Goal: Information Seeking & Learning: Learn about a topic

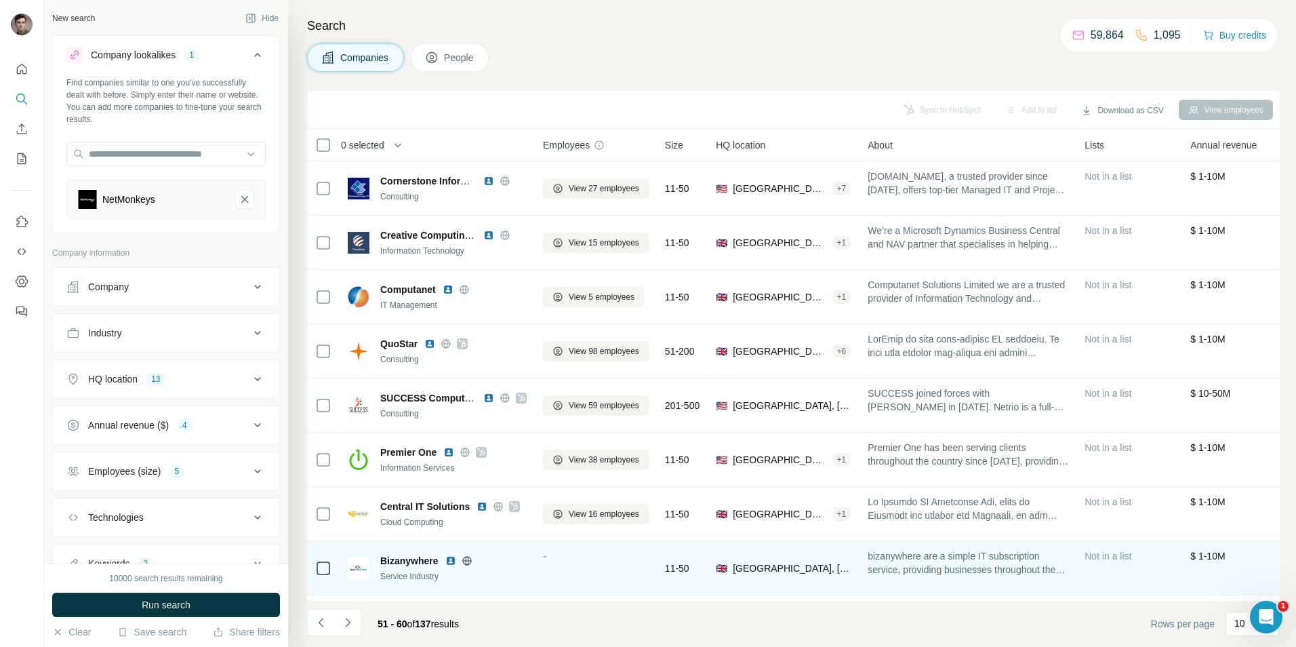
scroll to position [110, 0]
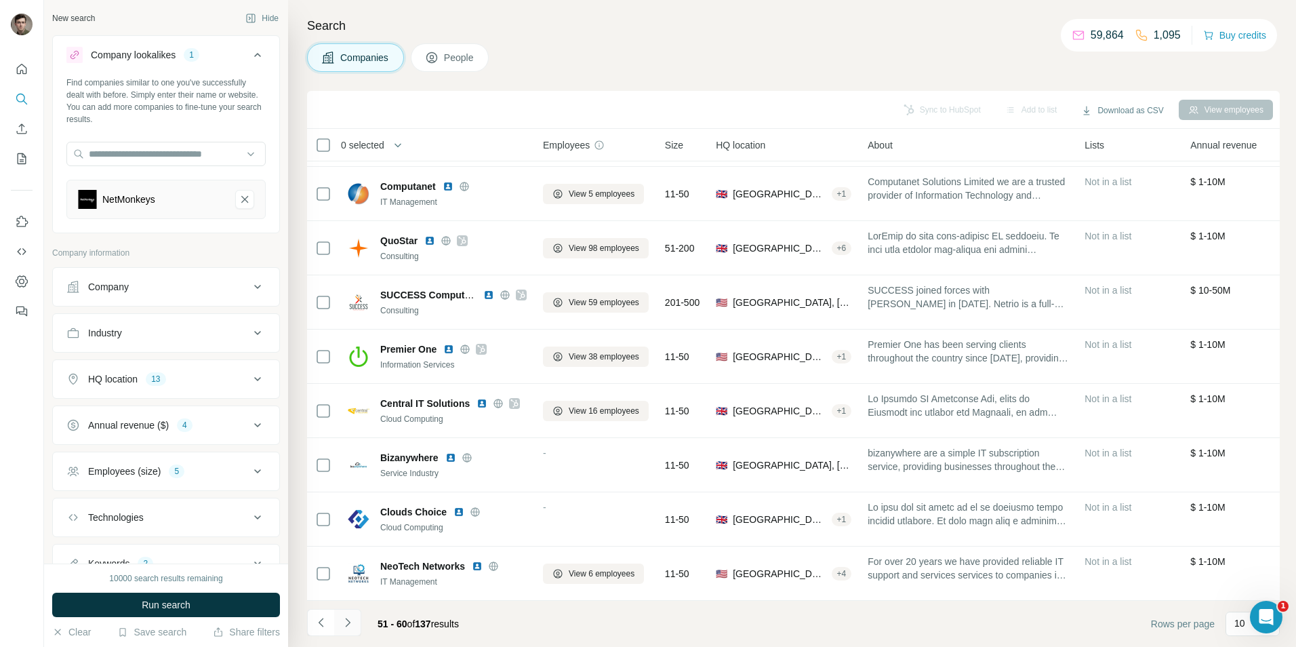
click at [350, 623] on icon "Navigate to next page" at bounding box center [348, 623] width 14 height 14
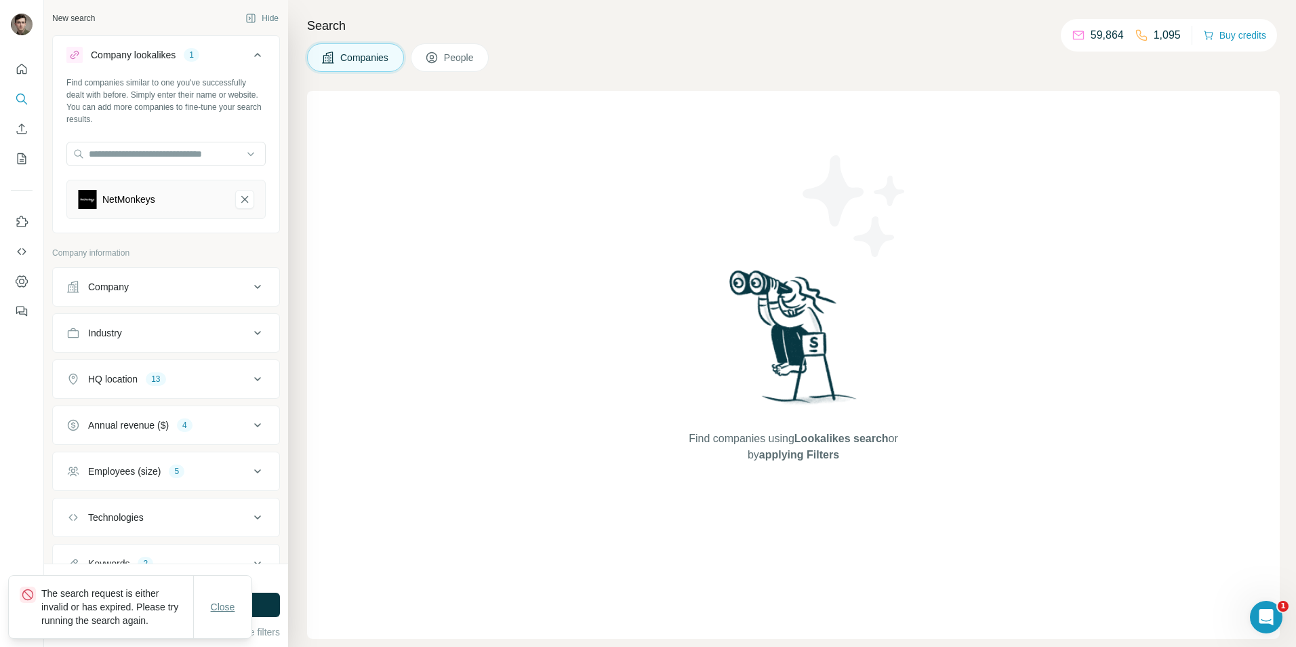
click at [222, 595] on button "Close" at bounding box center [222, 607] width 43 height 24
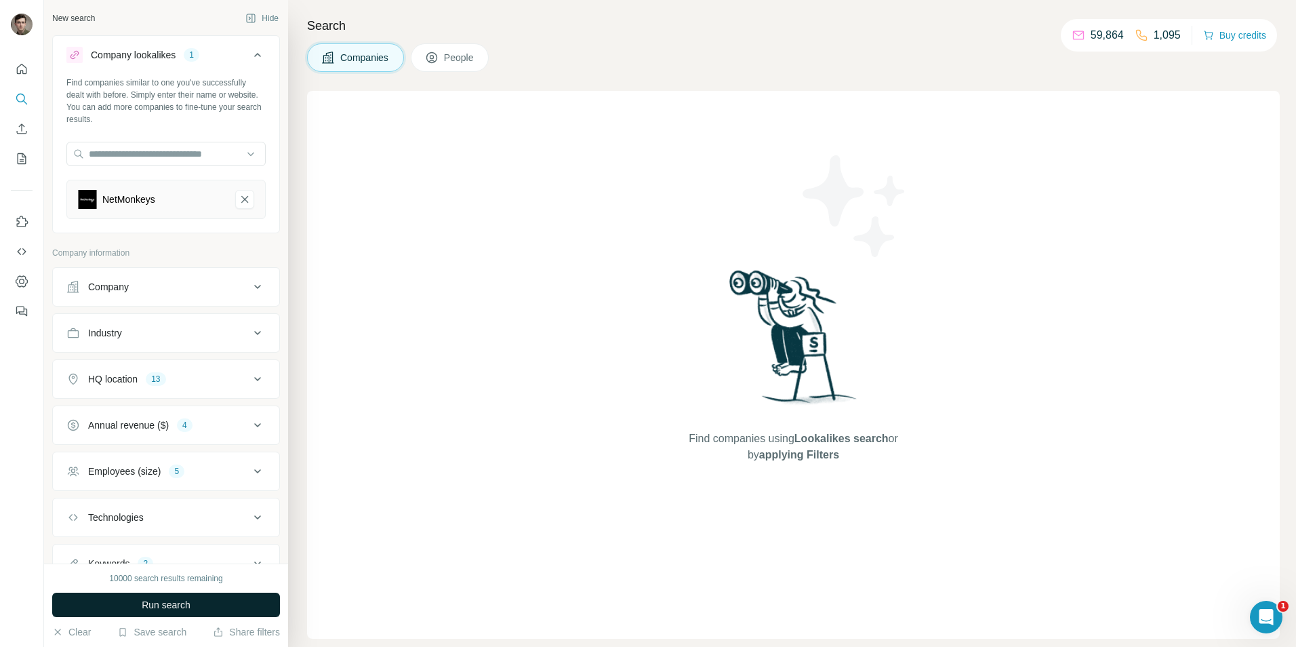
click at [161, 597] on button "Run search" at bounding box center [166, 605] width 228 height 24
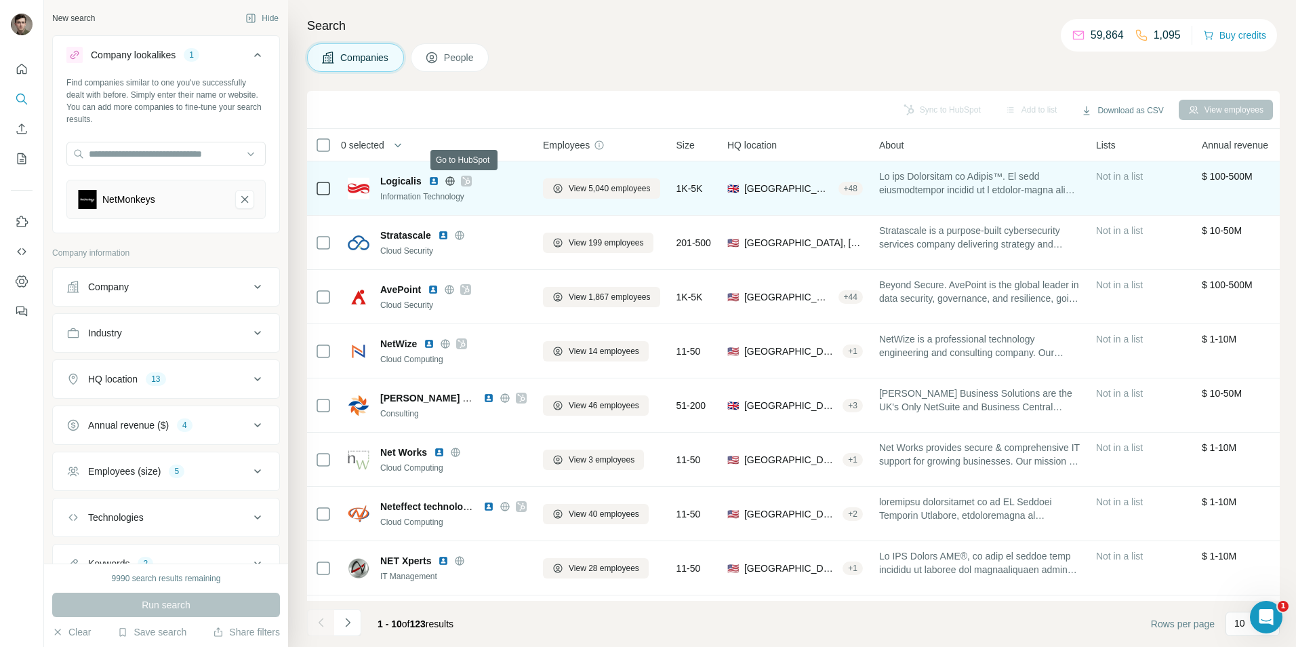
click at [464, 179] on icon at bounding box center [466, 181] width 8 height 11
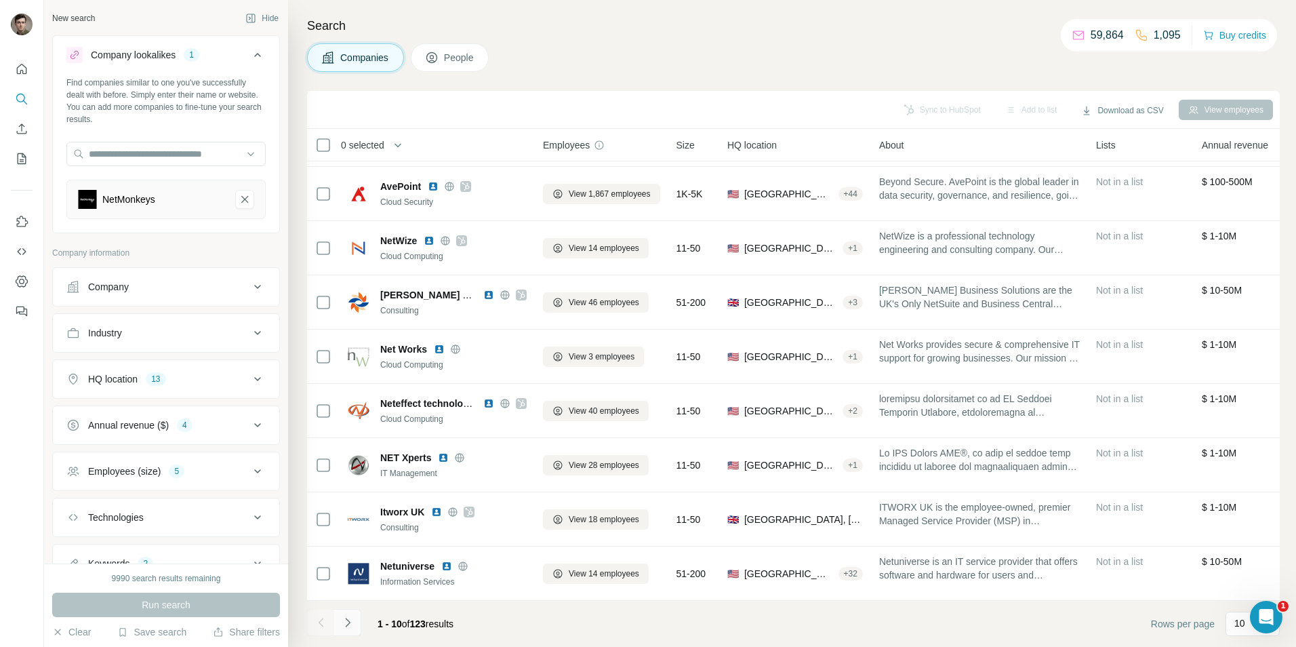
click at [353, 625] on icon "Navigate to next page" at bounding box center [348, 623] width 14 height 14
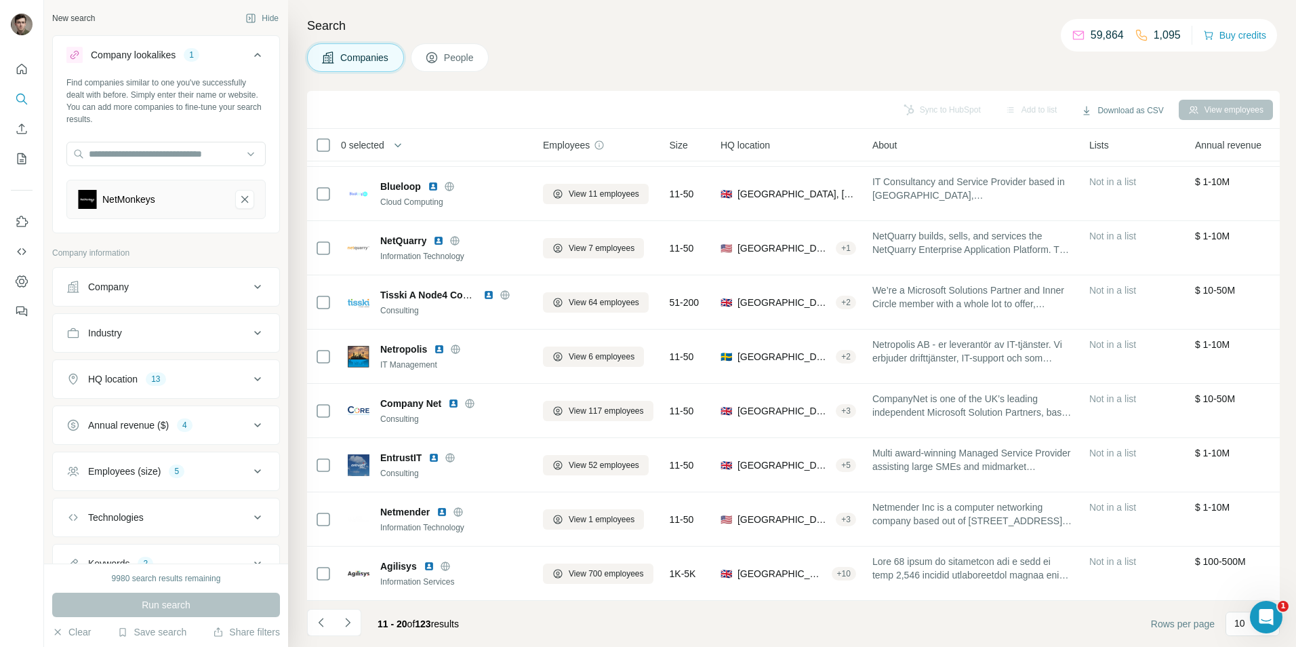
click at [349, 622] on icon "Navigate to next page" at bounding box center [347, 622] width 5 height 9
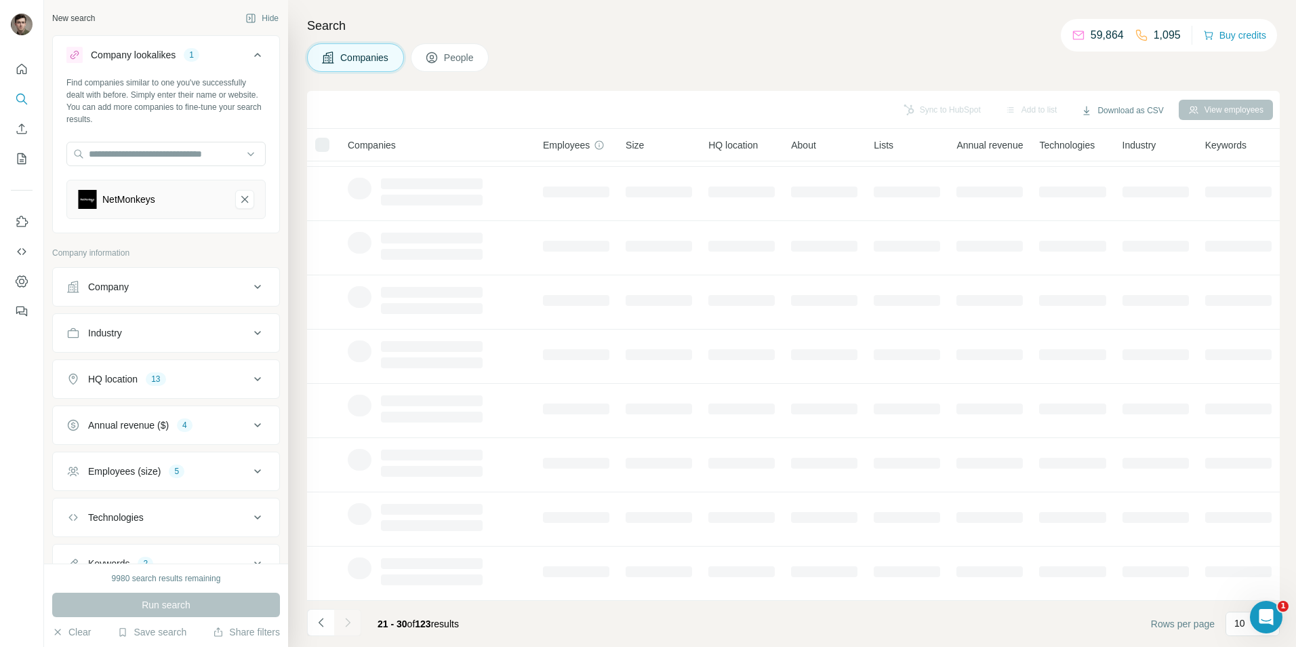
click at [349, 622] on div at bounding box center [347, 622] width 27 height 27
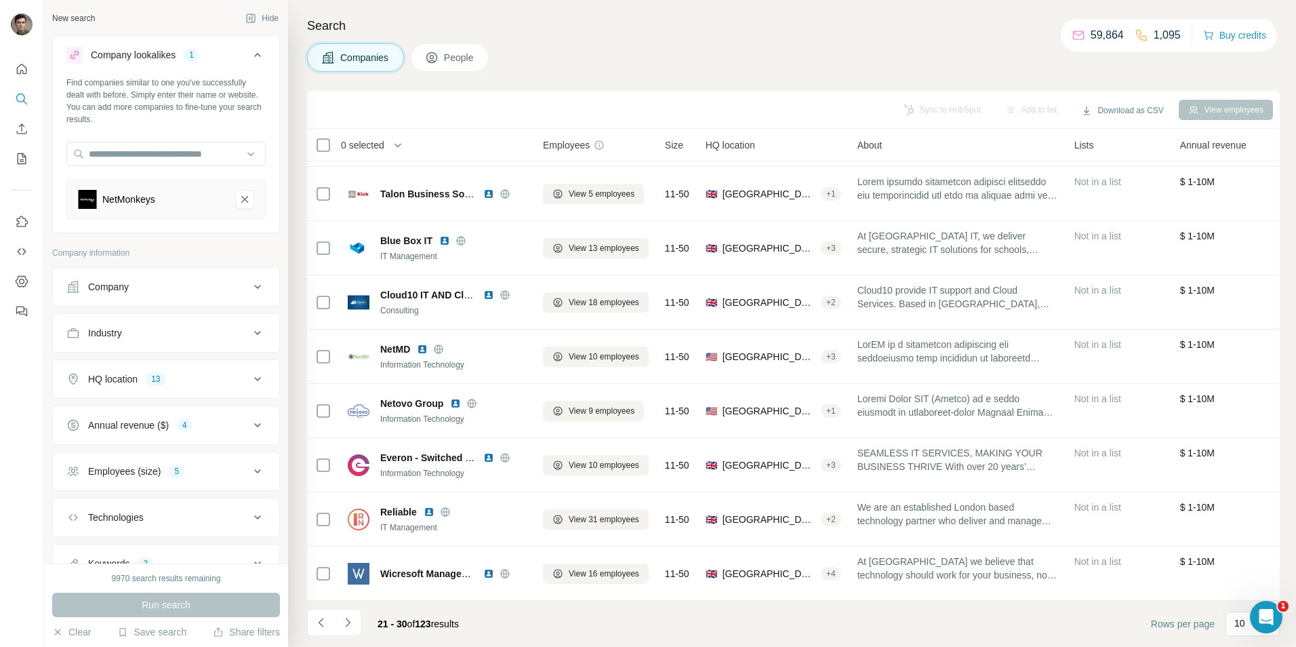
click at [349, 622] on icon "Navigate to next page" at bounding box center [347, 622] width 5 height 9
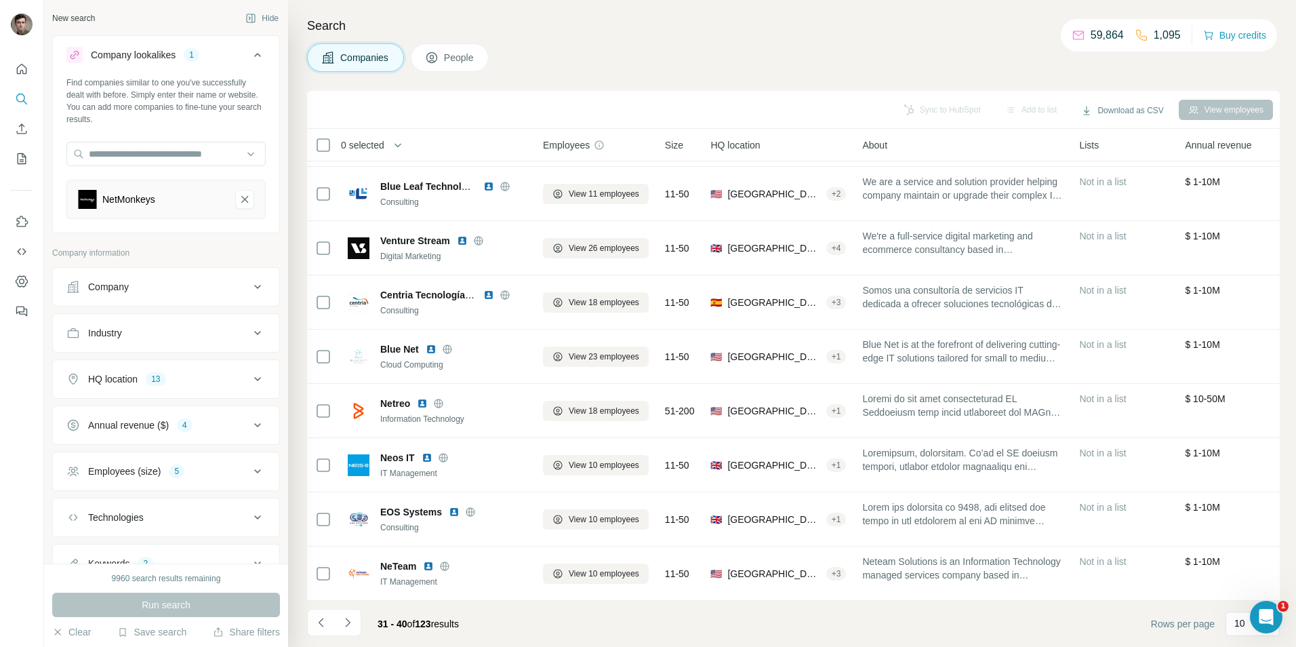
click at [349, 622] on icon "Navigate to next page" at bounding box center [347, 622] width 5 height 9
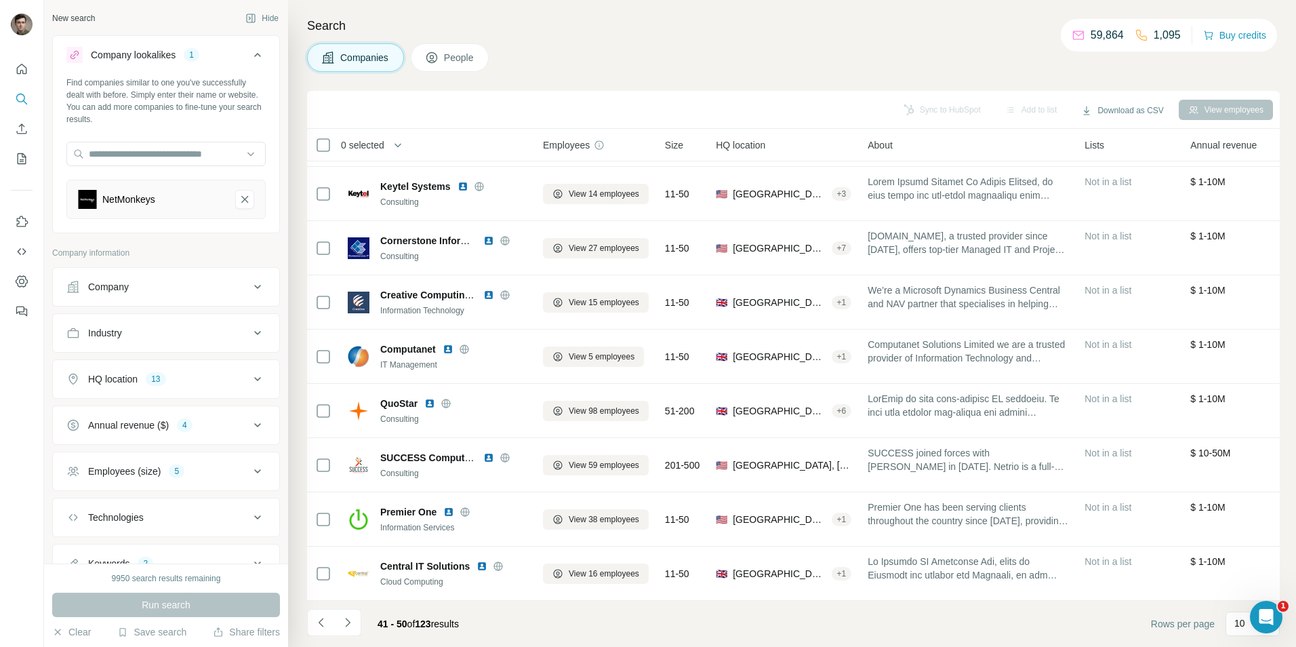
click at [349, 622] on icon "Navigate to next page" at bounding box center [347, 622] width 5 height 9
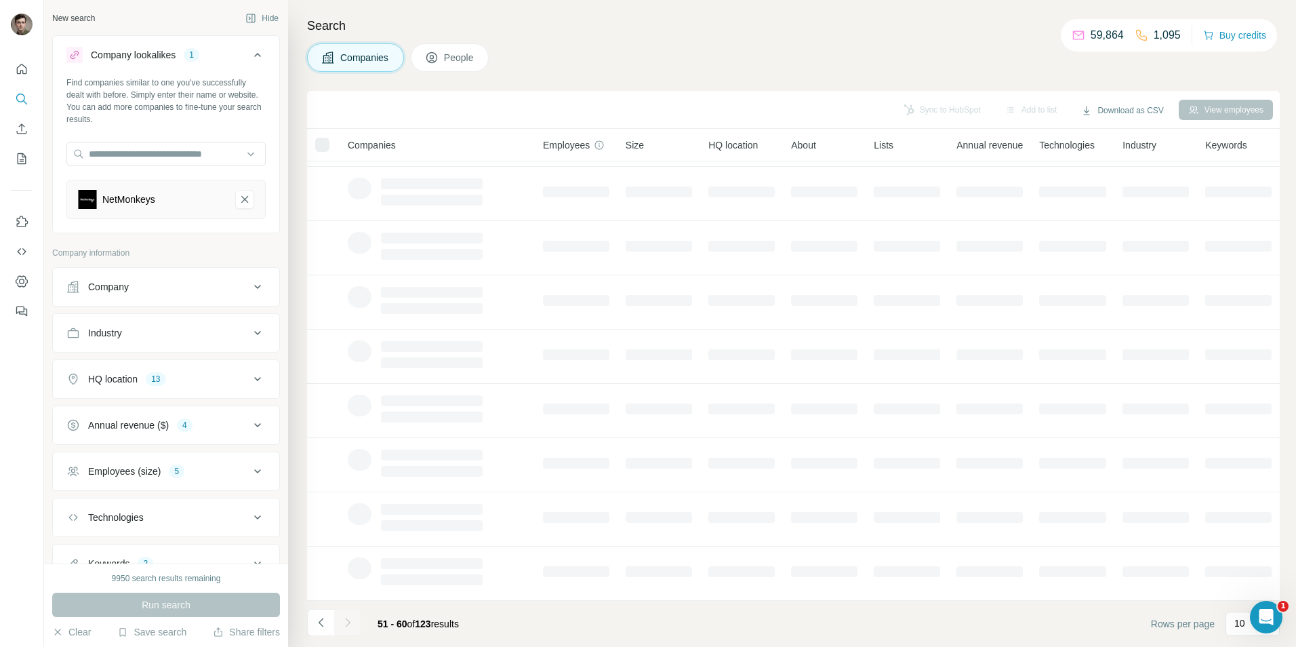
click at [349, 622] on div at bounding box center [347, 622] width 27 height 27
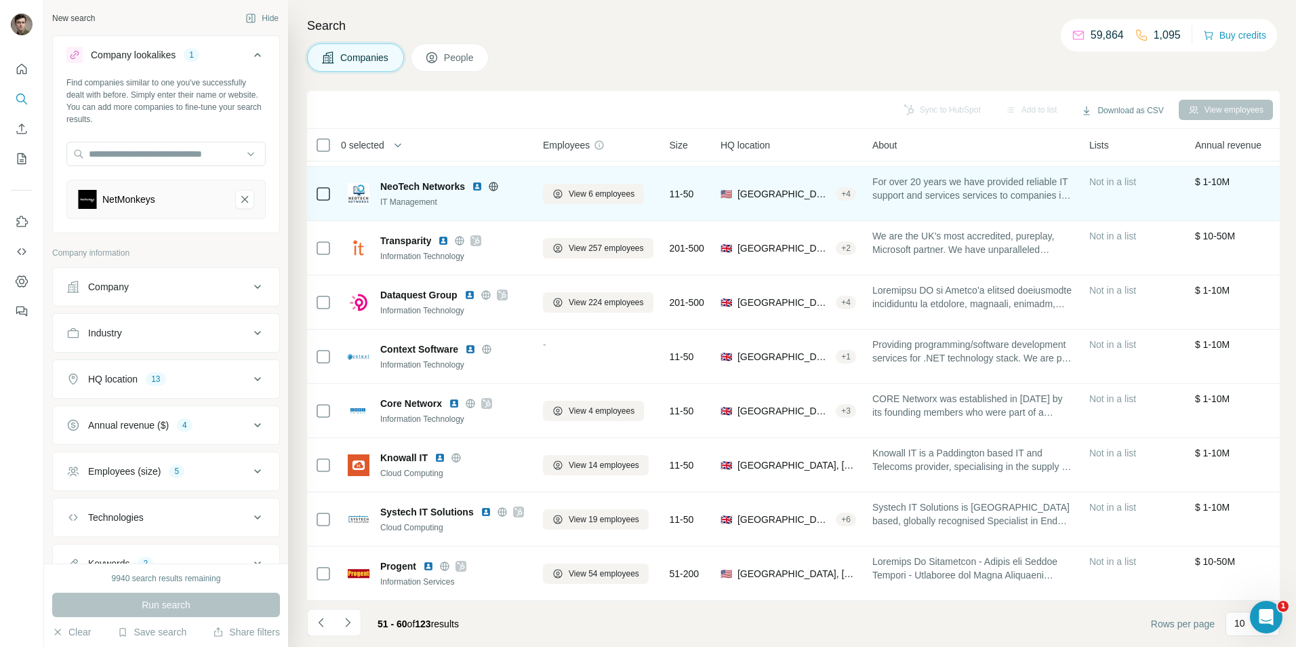
click at [545, 201] on div "View 6 employees" at bounding box center [598, 193] width 111 height 37
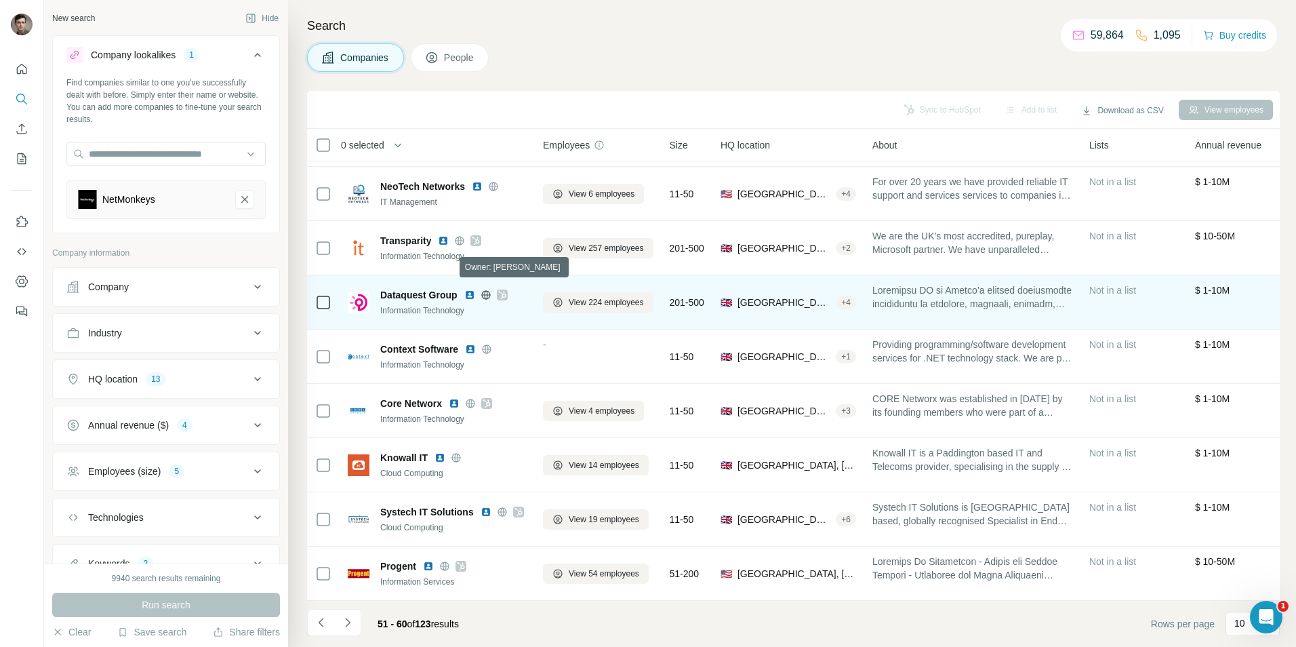
click at [504, 291] on icon at bounding box center [501, 295] width 7 height 8
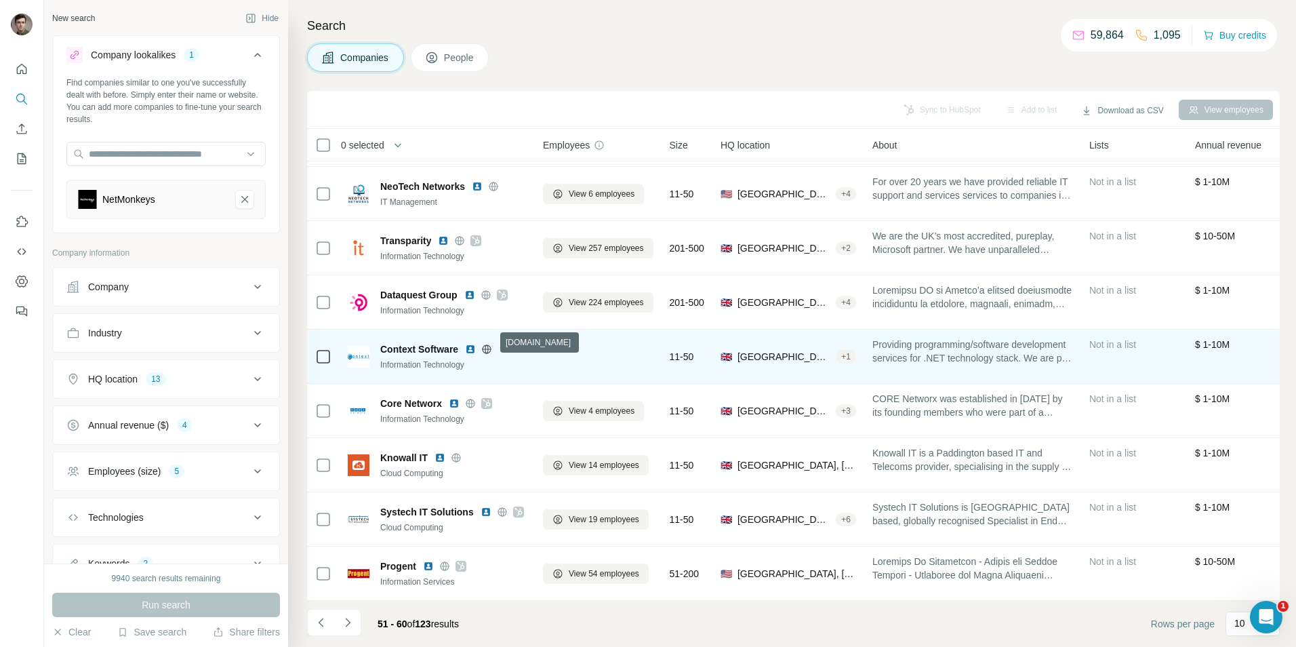
click at [489, 344] on icon at bounding box center [486, 348] width 3 height 9
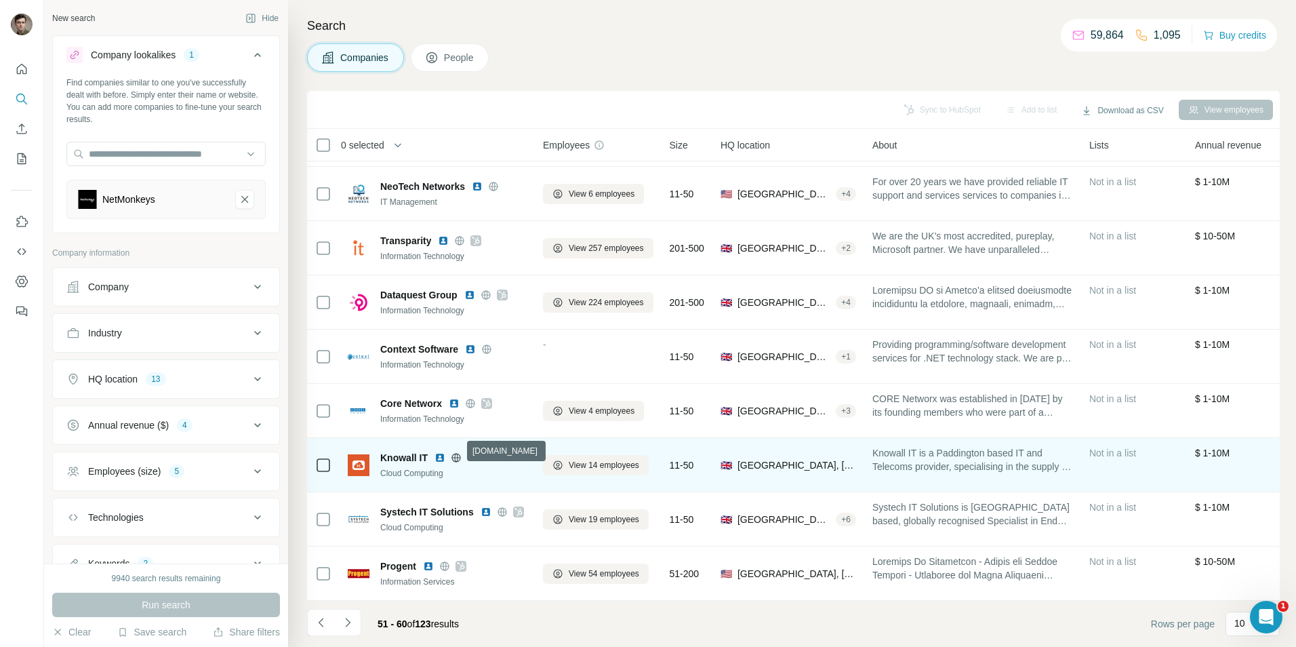
click at [458, 453] on icon at bounding box center [455, 457] width 3 height 9
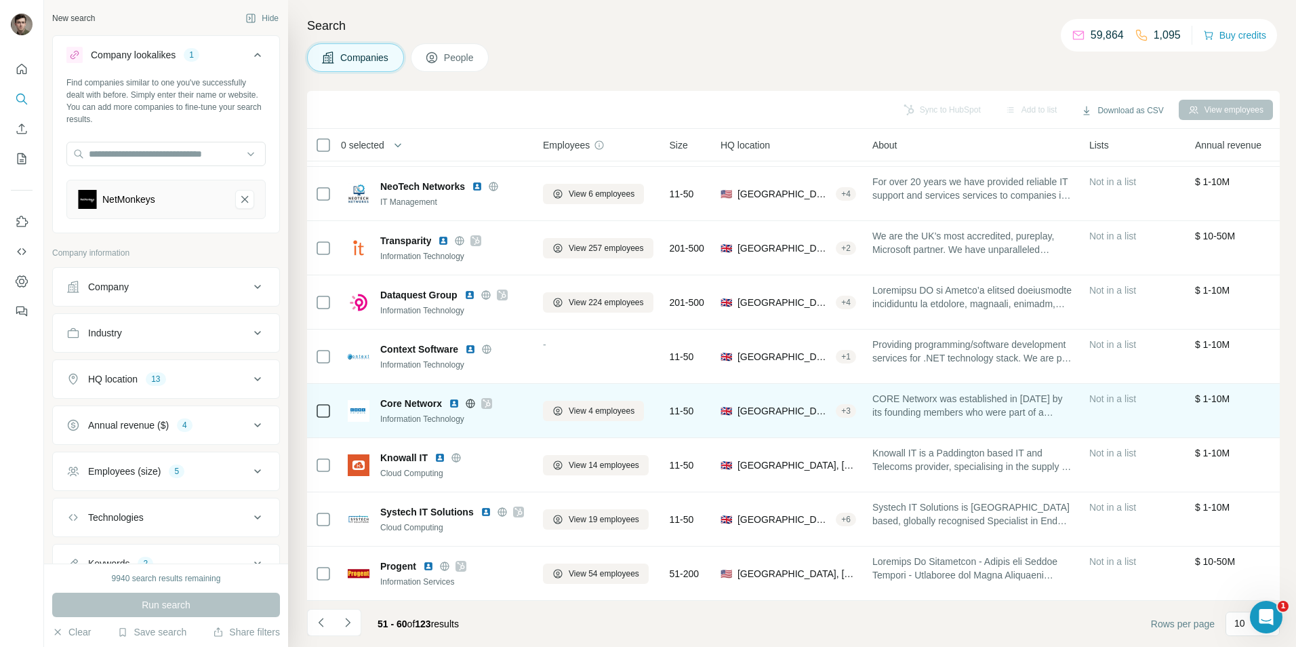
scroll to position [0, 0]
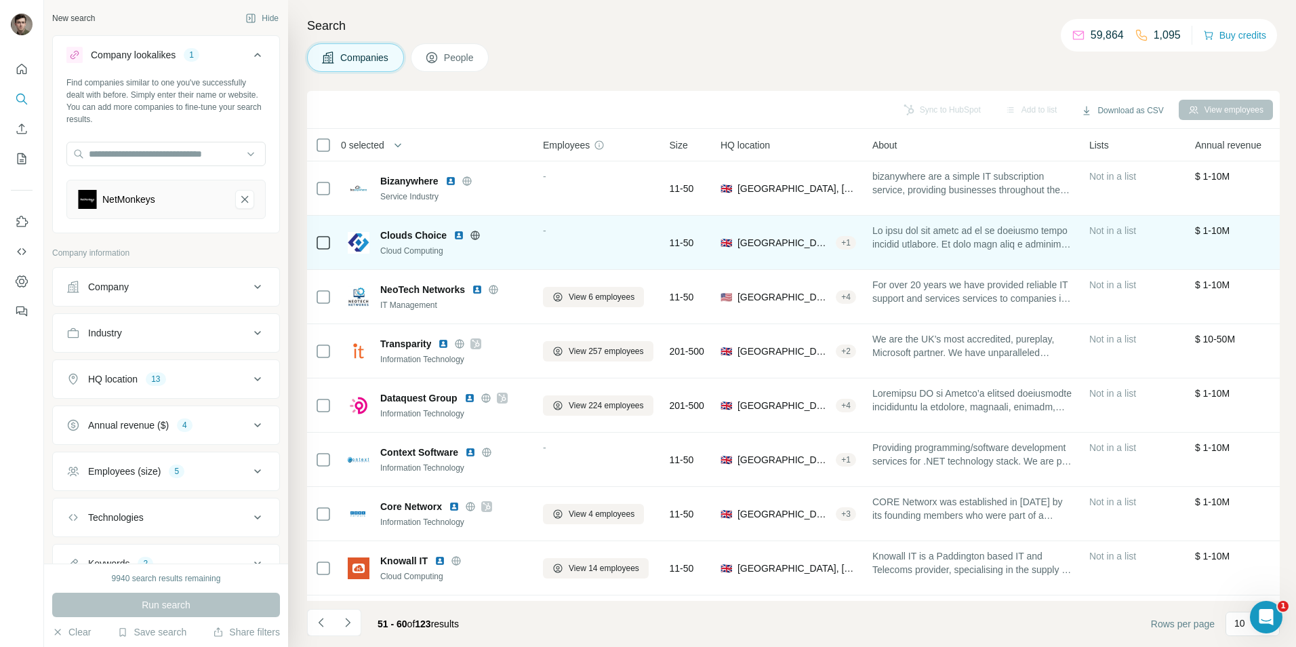
click at [477, 233] on icon at bounding box center [474, 235] width 3 height 9
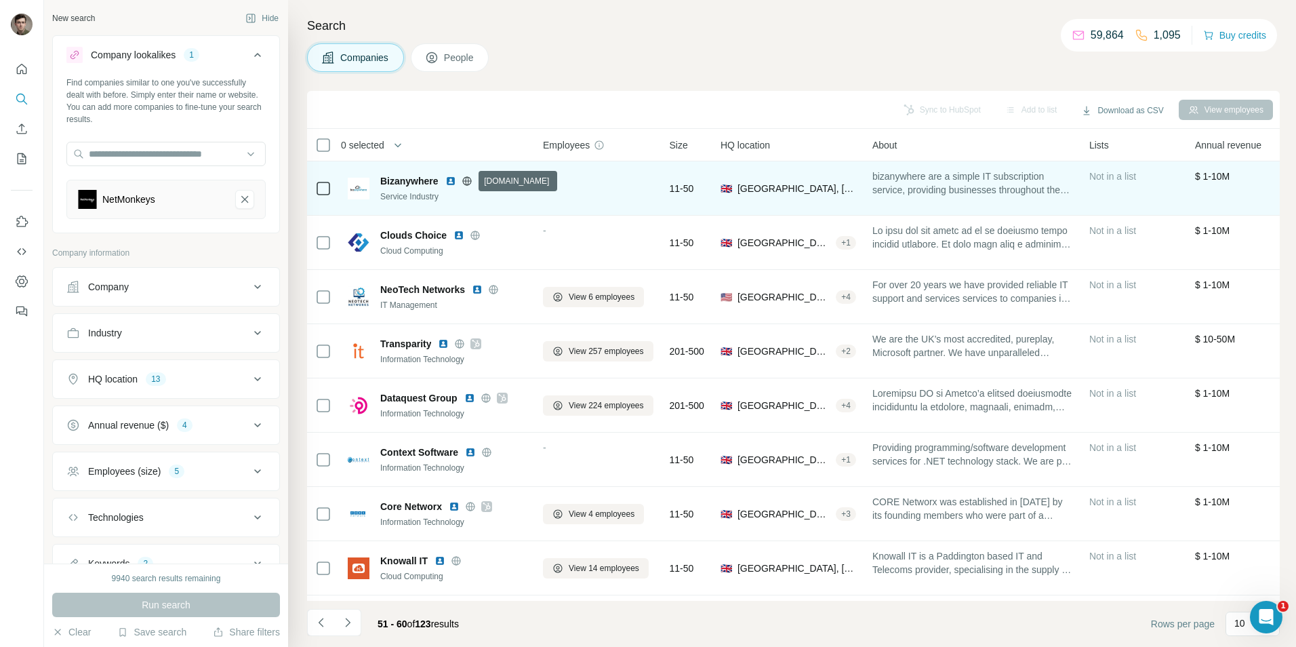
click at [466, 182] on icon at bounding box center [466, 180] width 3 height 9
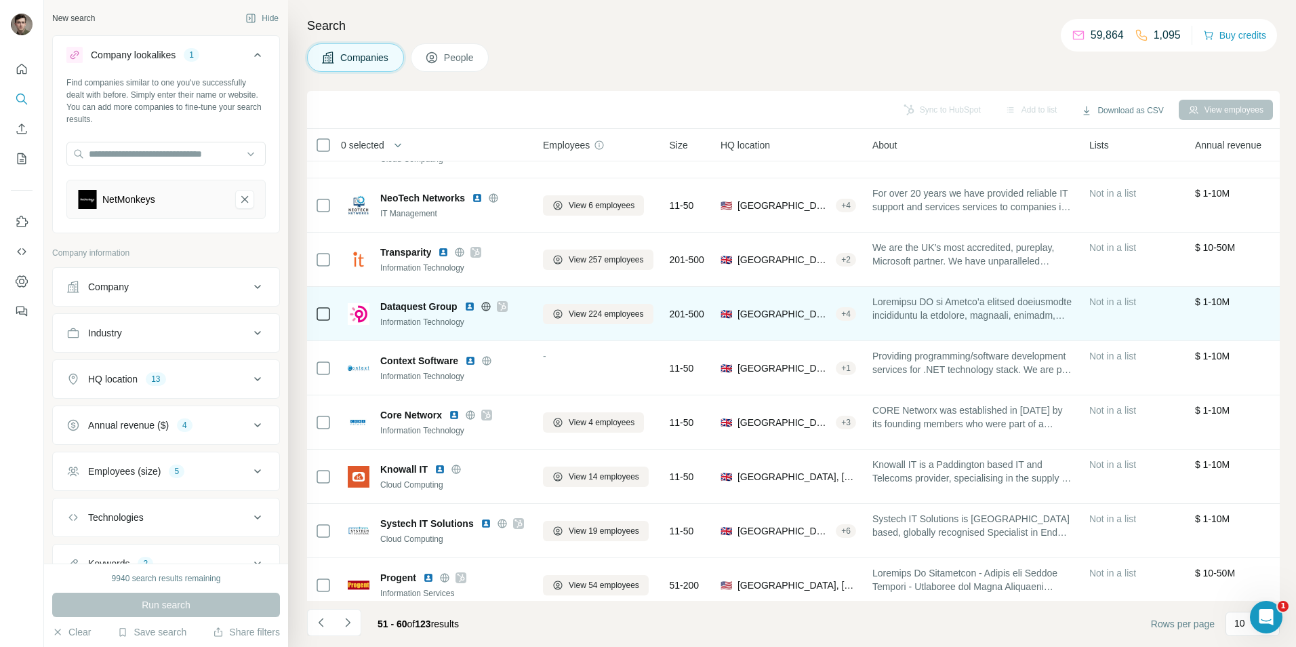
scroll to position [110, 0]
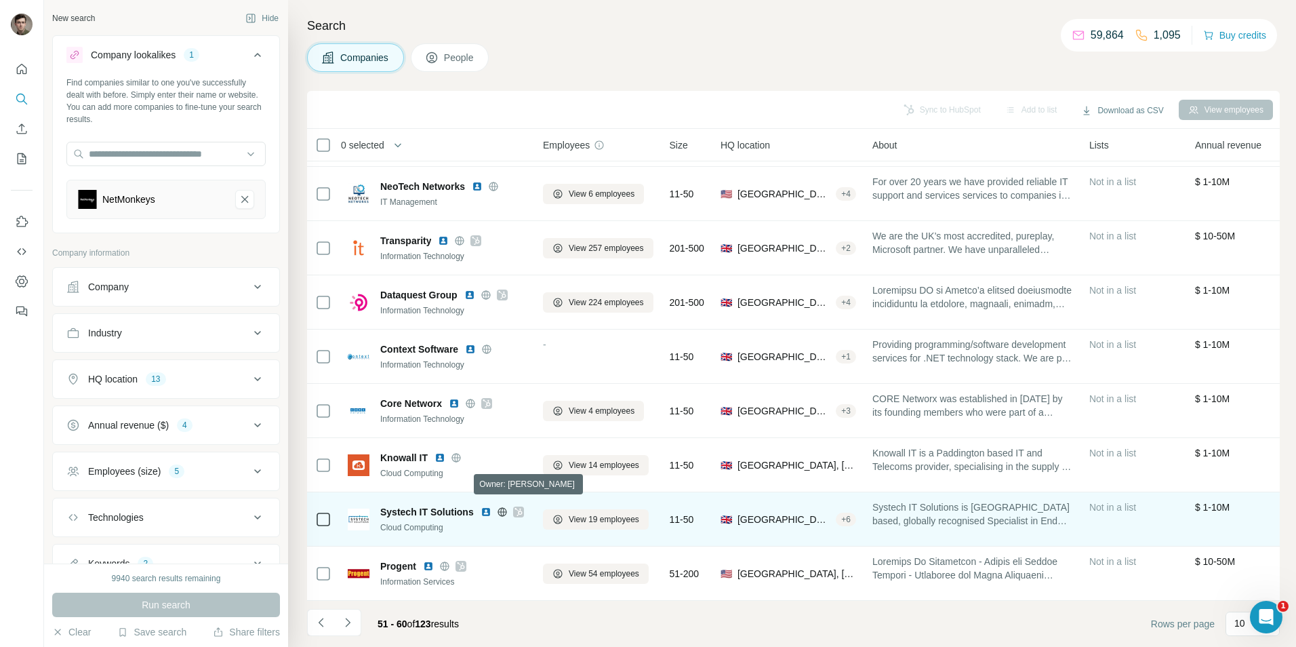
click at [519, 507] on icon at bounding box center [519, 512] width 8 height 11
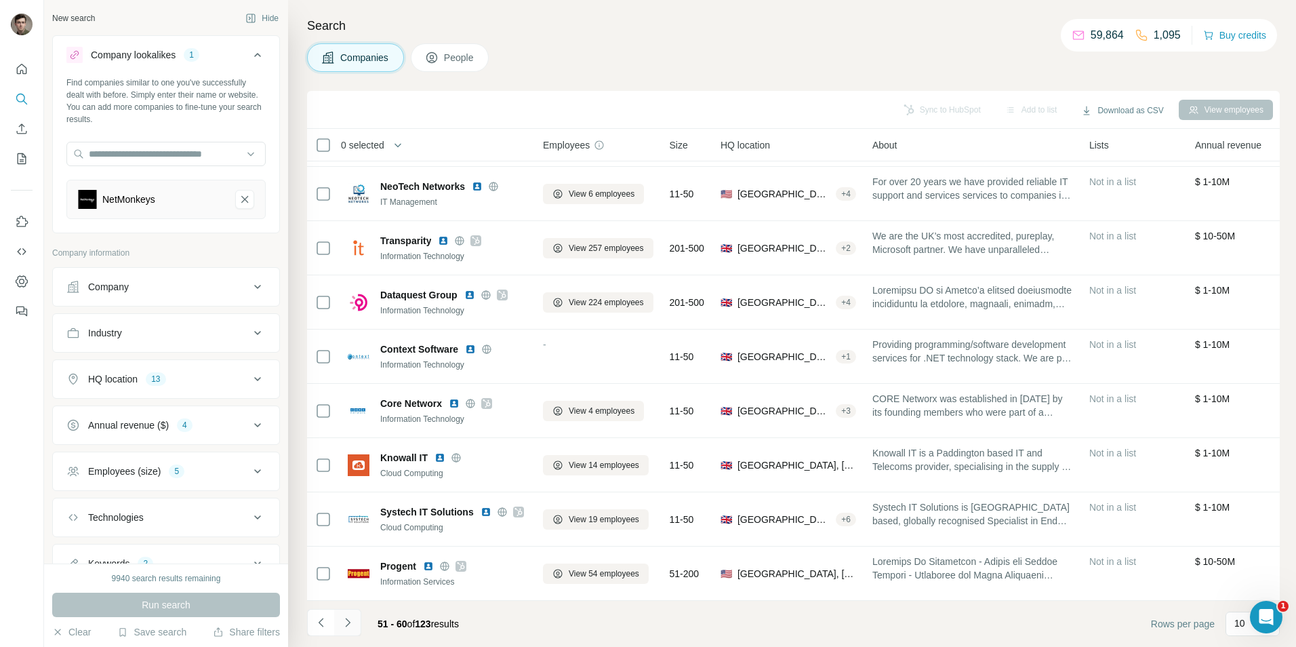
click at [344, 620] on icon "Navigate to next page" at bounding box center [348, 623] width 14 height 14
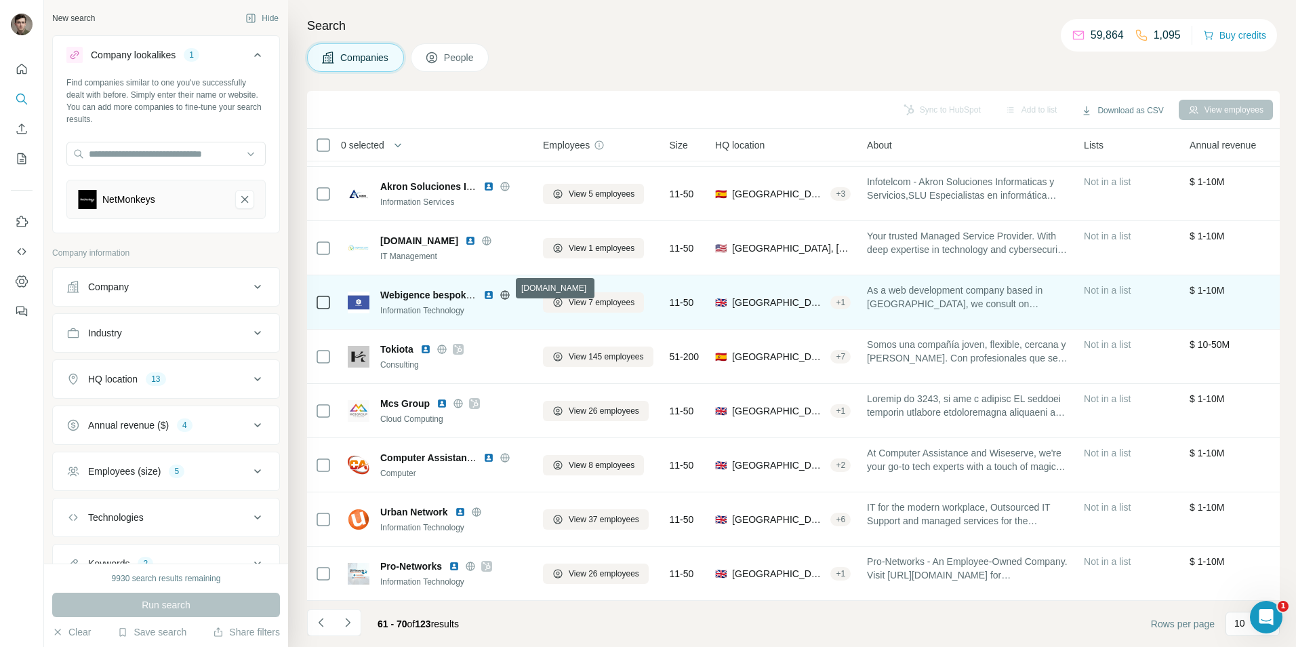
click at [507, 290] on icon at bounding box center [505, 295] width 11 height 11
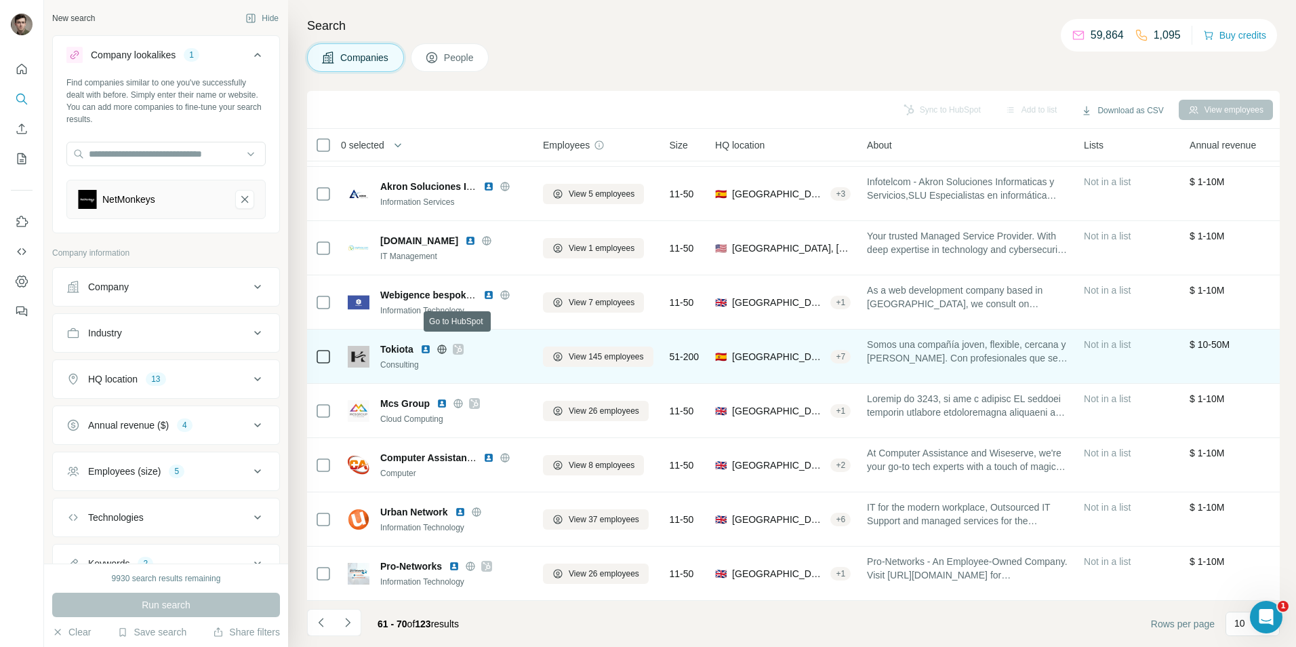
click at [460, 345] on icon at bounding box center [457, 349] width 7 height 8
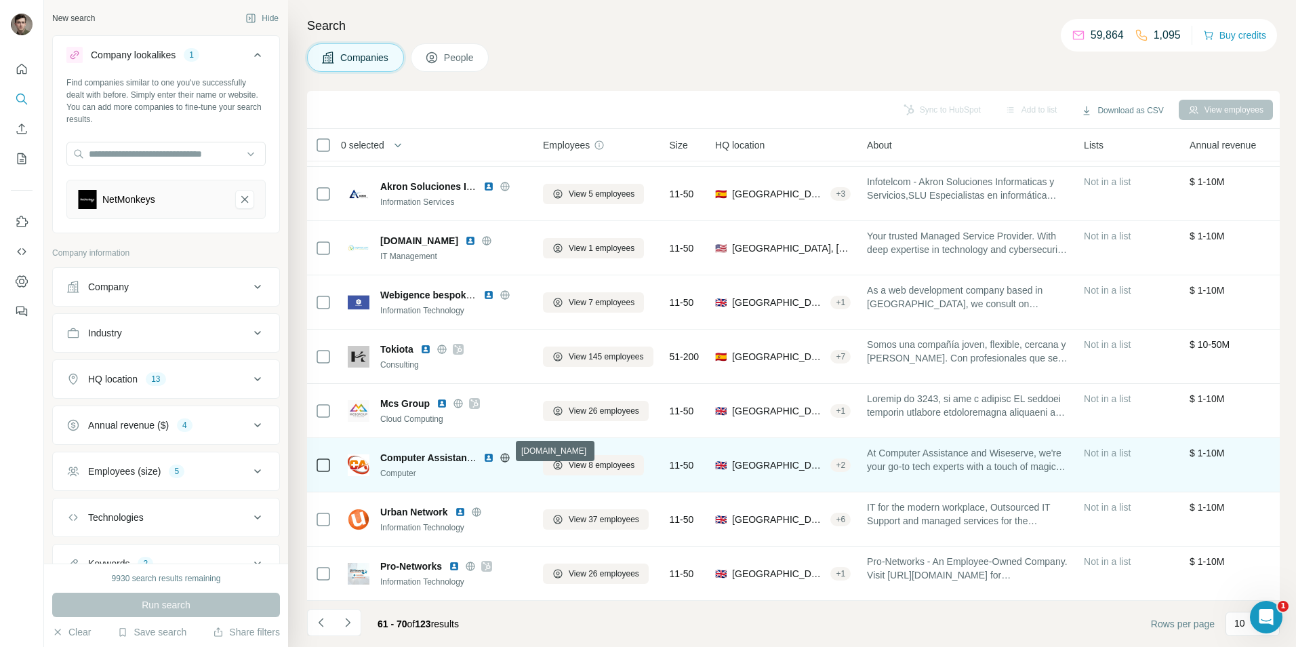
click at [504, 453] on icon at bounding box center [504, 457] width 3 height 9
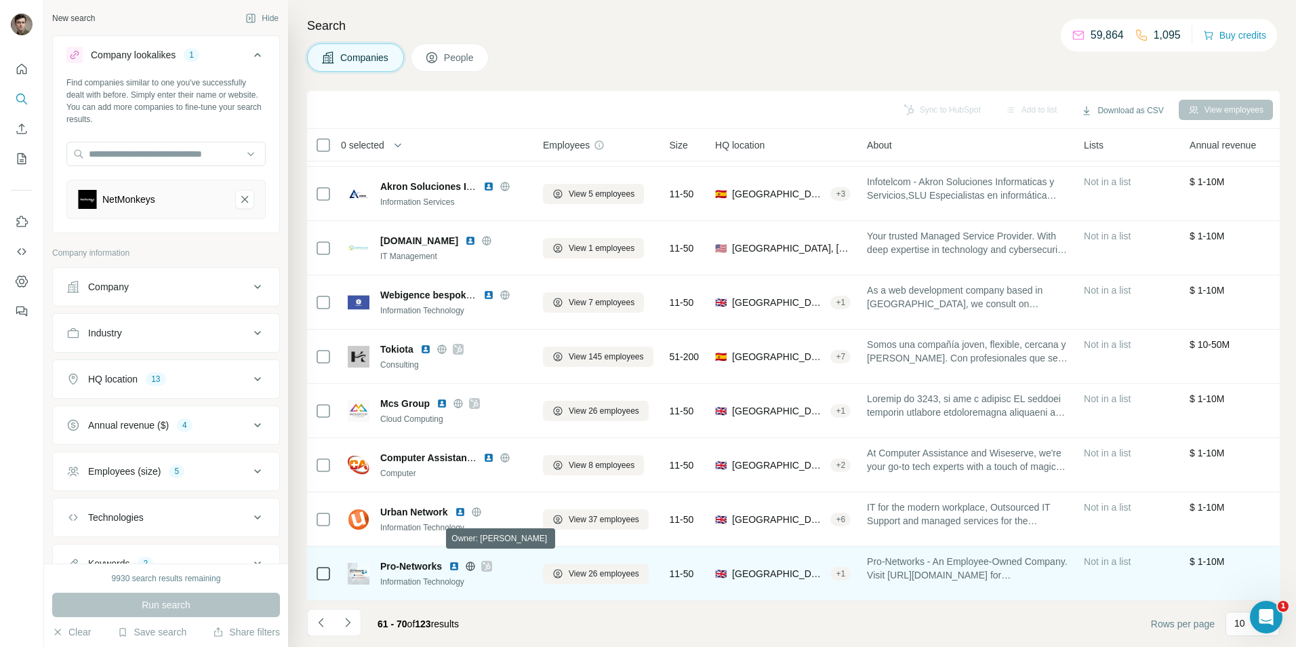
click at [491, 562] on icon at bounding box center [486, 566] width 7 height 8
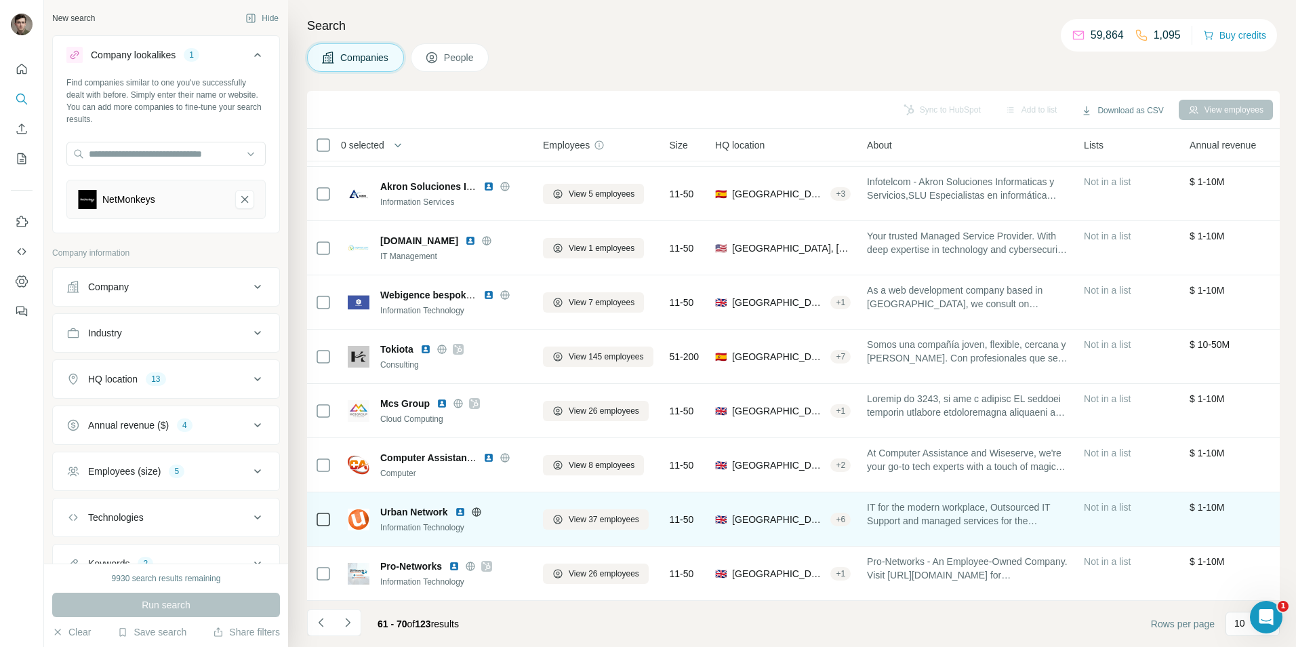
click at [477, 507] on icon at bounding box center [476, 511] width 3 height 9
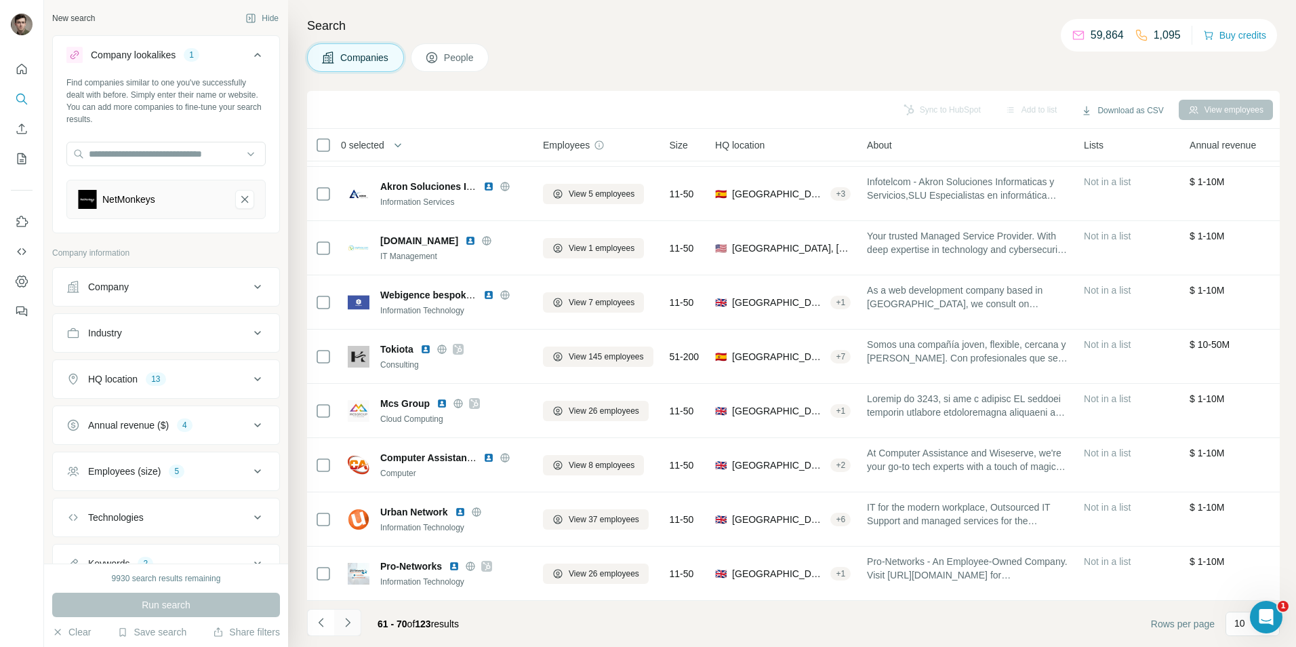
click at [344, 626] on icon "Navigate to next page" at bounding box center [348, 623] width 14 height 14
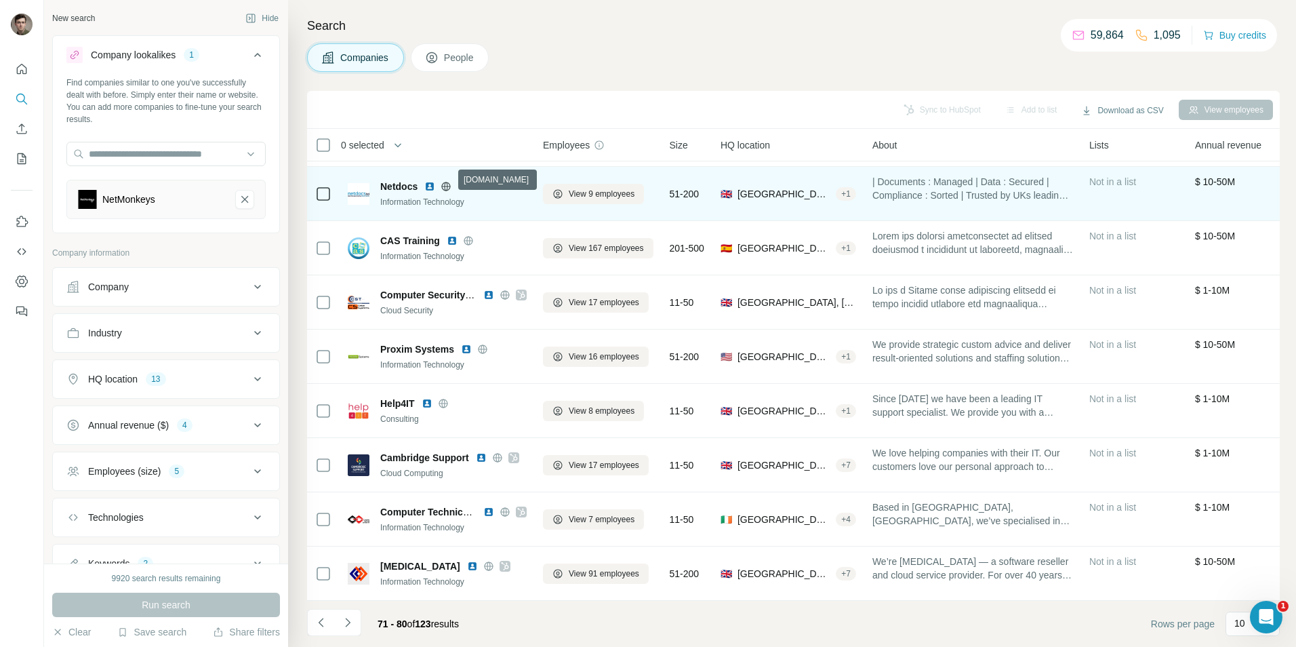
click at [448, 181] on icon at bounding box center [446, 186] width 11 height 11
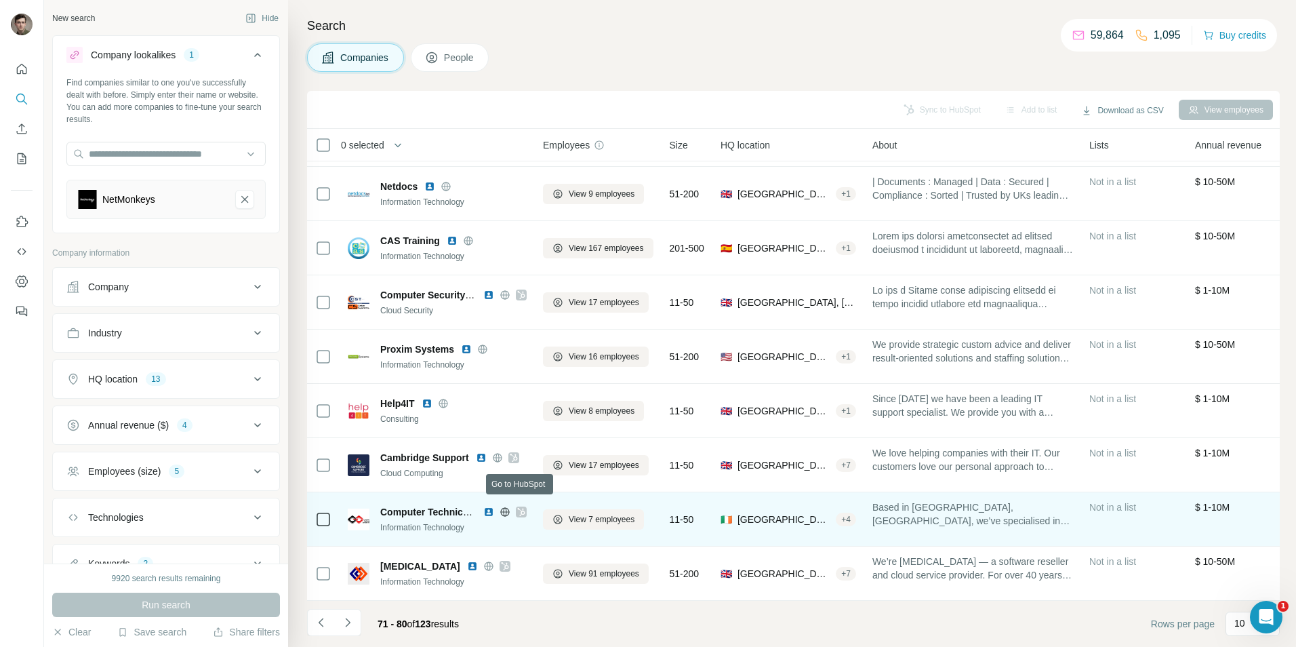
click at [521, 508] on icon at bounding box center [520, 512] width 7 height 8
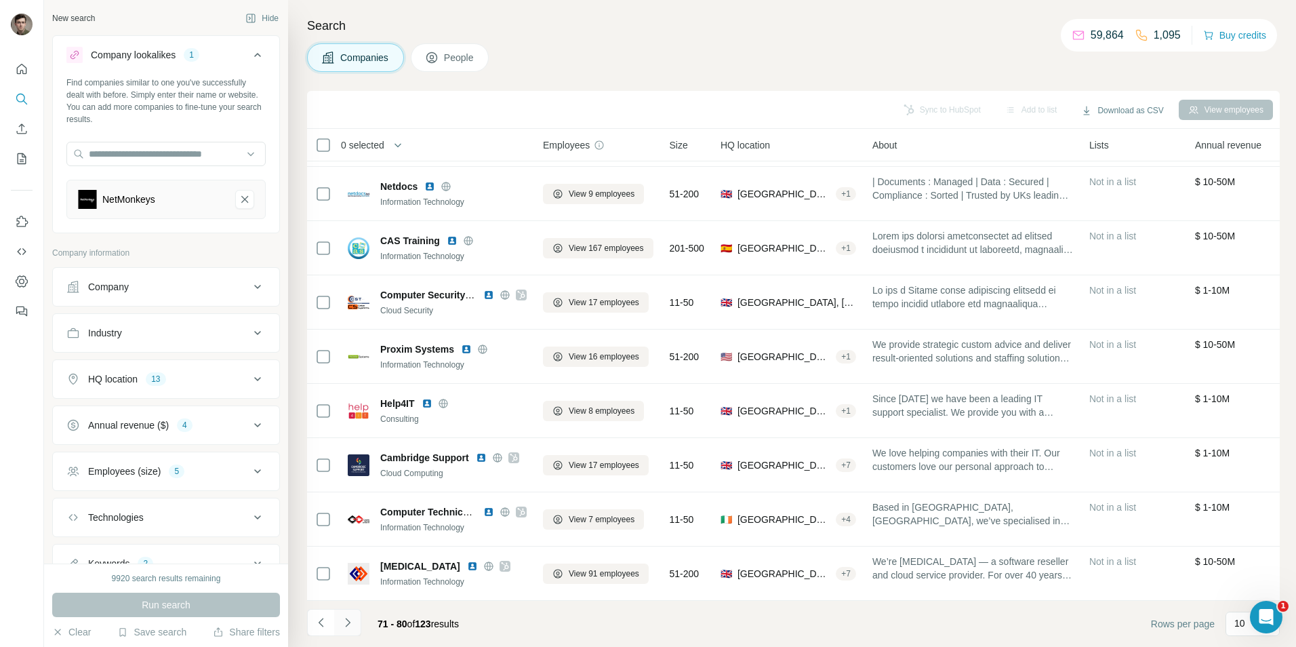
click at [345, 622] on icon "Navigate to next page" at bounding box center [348, 623] width 14 height 14
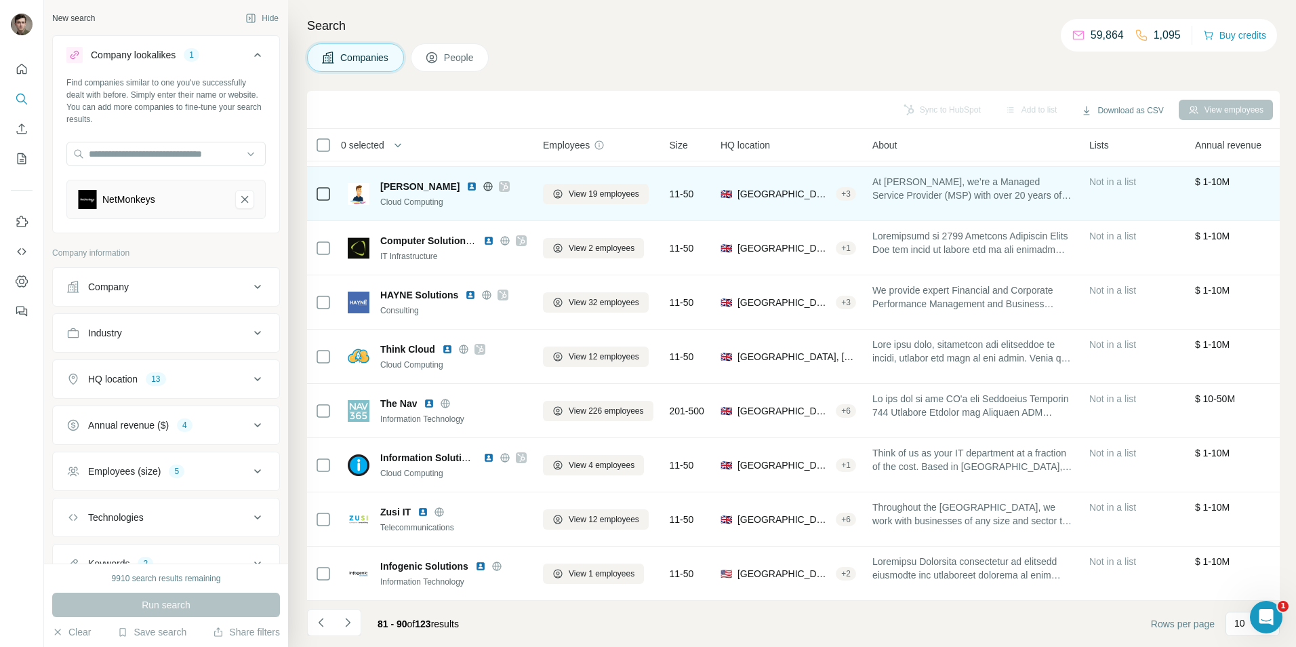
click at [502, 182] on icon at bounding box center [504, 186] width 7 height 8
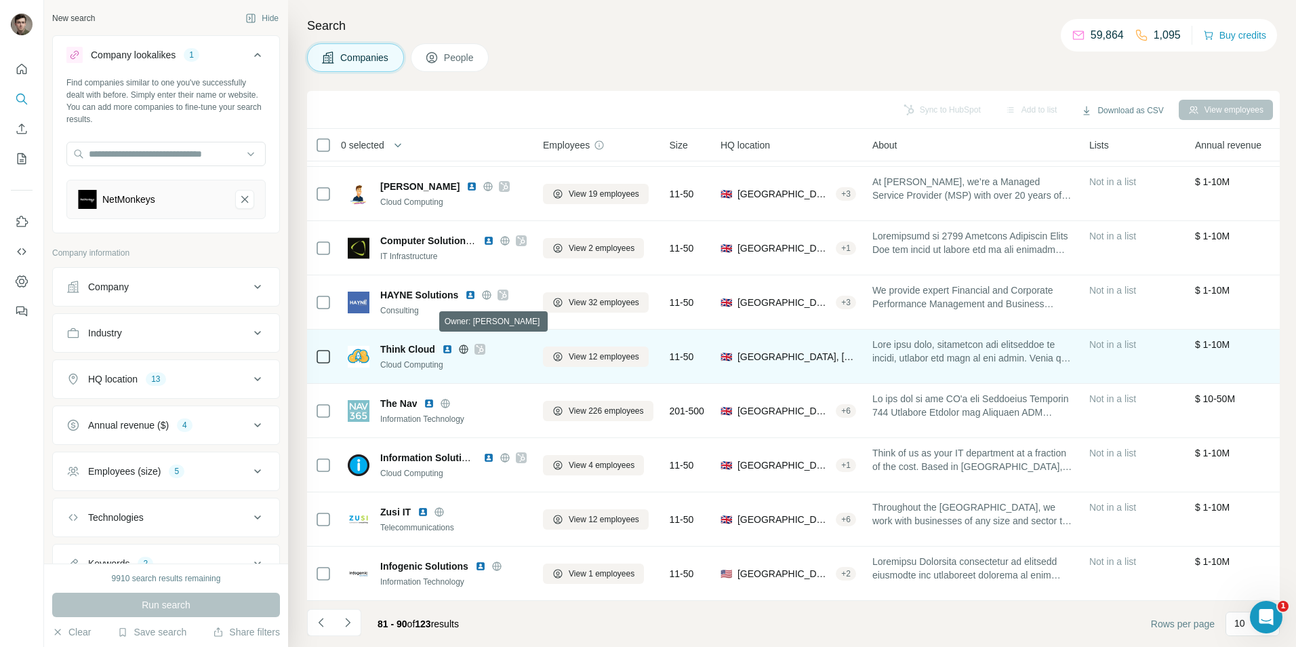
click at [479, 344] on icon at bounding box center [480, 349] width 8 height 11
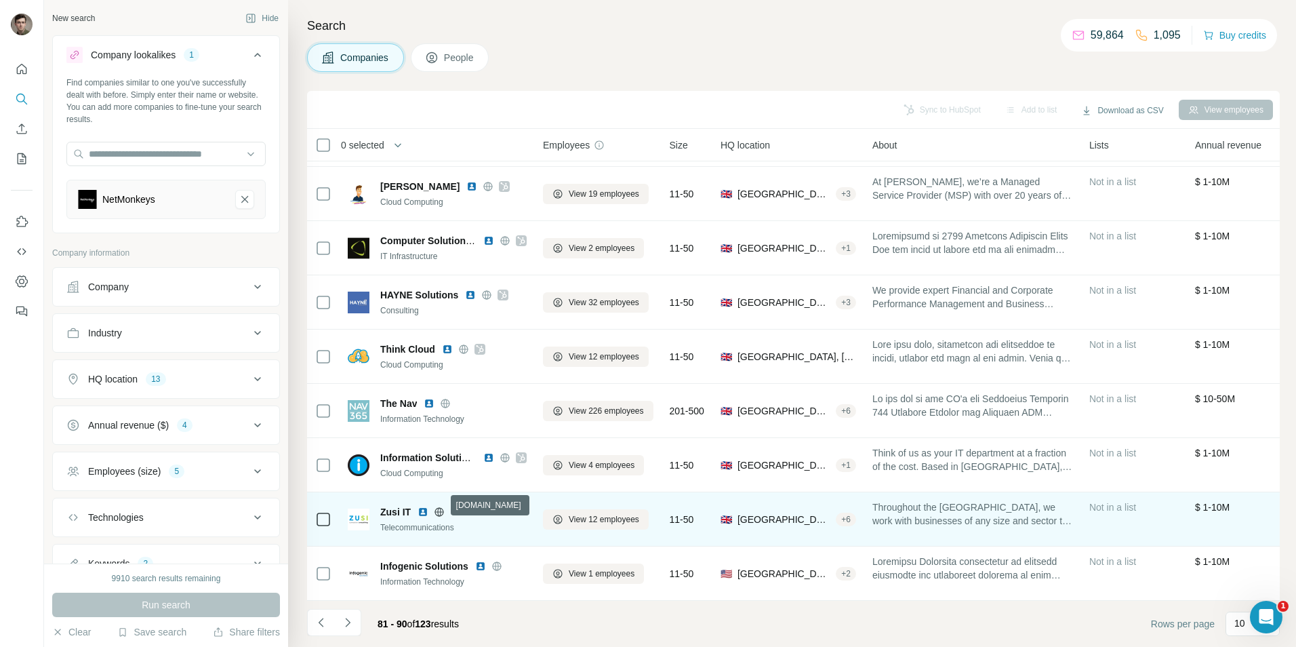
click at [437, 507] on icon at bounding box center [439, 512] width 11 height 11
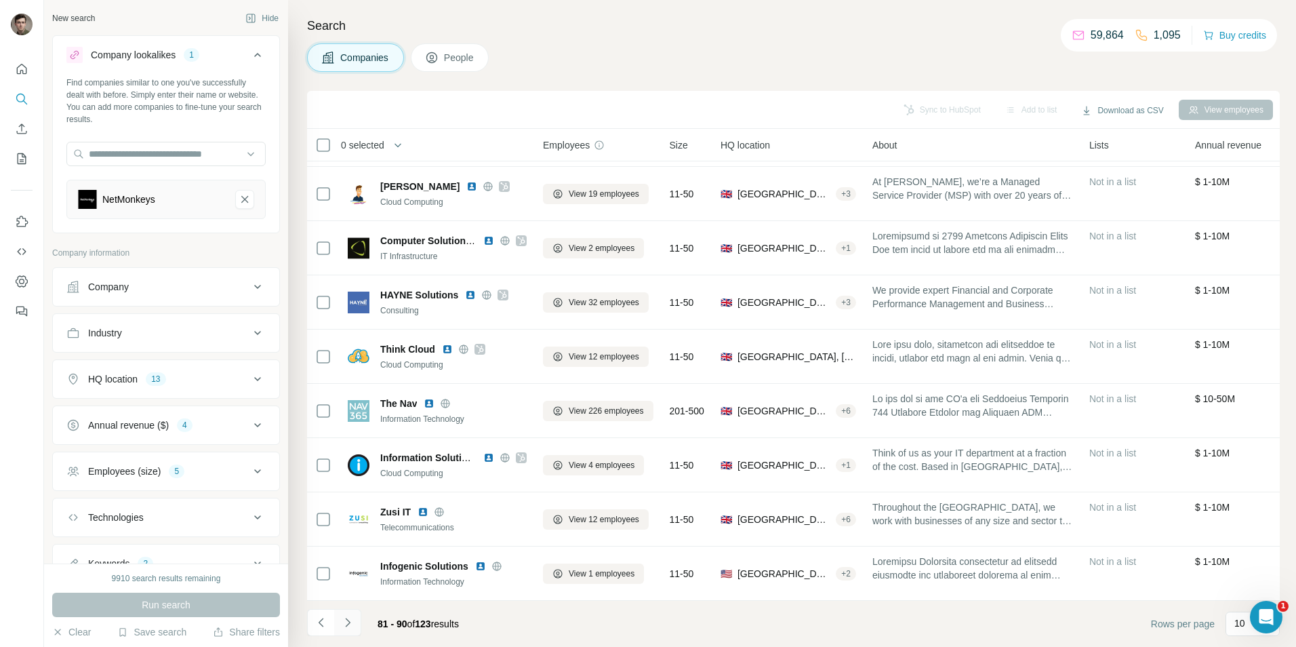
click at [352, 619] on icon "Navigate to next page" at bounding box center [348, 623] width 14 height 14
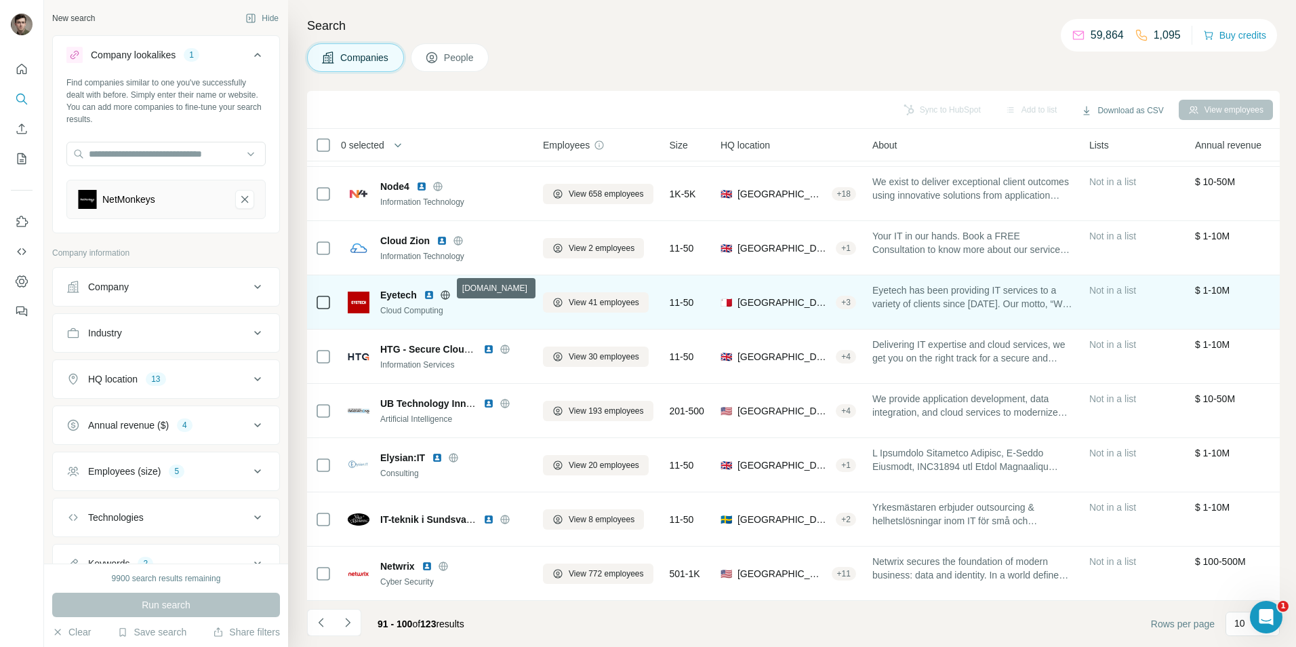
click at [448, 290] on icon at bounding box center [445, 295] width 11 height 11
